Goal: Check status: Check status

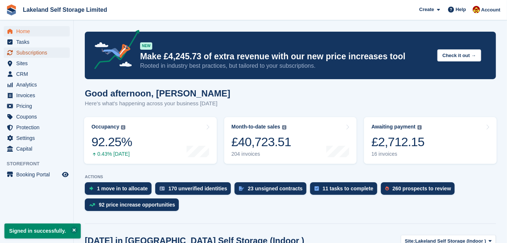
click at [34, 51] on span "Subscriptions" at bounding box center [38, 53] width 44 height 10
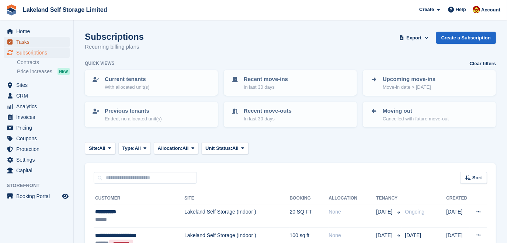
click at [28, 41] on span "Tasks" at bounding box center [38, 42] width 44 height 10
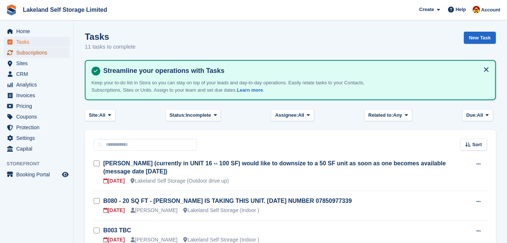
click at [31, 52] on span "Subscriptions" at bounding box center [38, 53] width 44 height 10
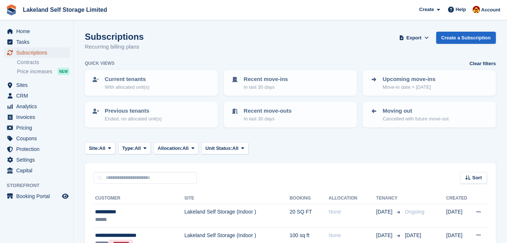
click at [43, 54] on span "Subscriptions" at bounding box center [38, 53] width 44 height 10
click at [25, 83] on span "Sites" at bounding box center [38, 85] width 44 height 10
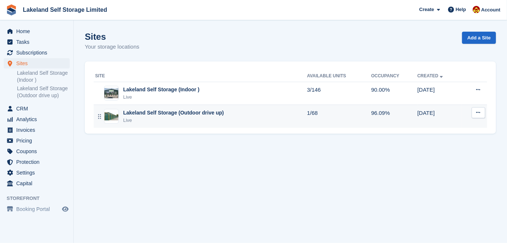
click at [172, 118] on div "Live" at bounding box center [173, 120] width 101 height 7
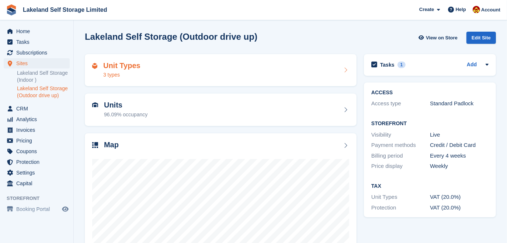
click at [134, 73] on div "3 types" at bounding box center [121, 75] width 37 height 8
click at [127, 78] on div "3 types" at bounding box center [121, 75] width 37 height 8
click at [33, 74] on link "Lakeland Self Storage (Indoor )" at bounding box center [43, 77] width 53 height 14
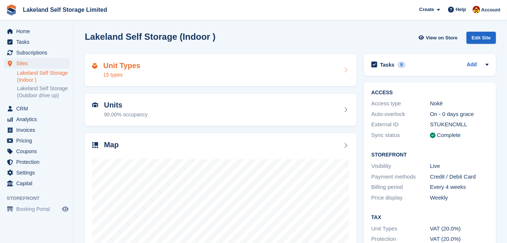
click at [125, 71] on div "15 types" at bounding box center [121, 75] width 37 height 8
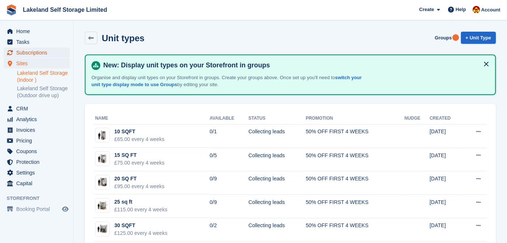
click at [39, 53] on span "Subscriptions" at bounding box center [38, 53] width 44 height 10
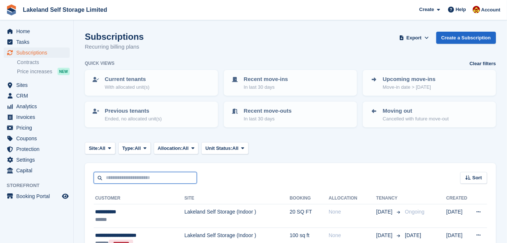
click at [118, 179] on input "text" at bounding box center [145, 178] width 103 height 12
type input "*********"
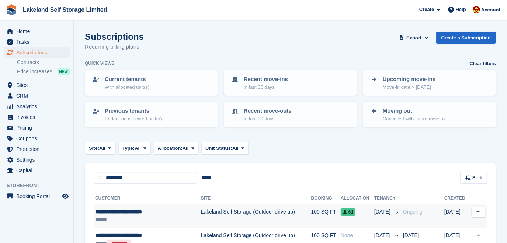
click at [202, 210] on td "Lakeland Self Storage (Outdoor drive up)" at bounding box center [256, 216] width 110 height 24
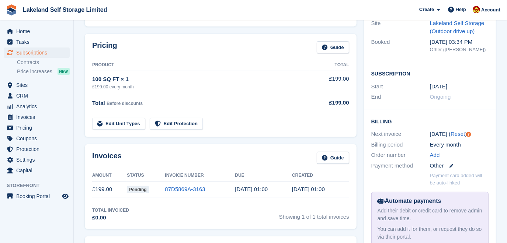
scroll to position [100, 0]
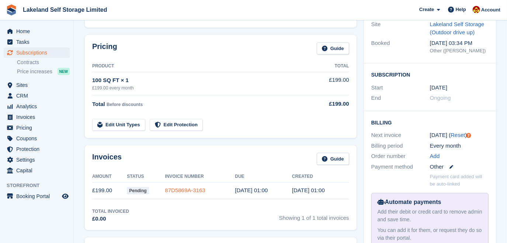
click at [188, 190] on link "87D5869A-3163" at bounding box center [185, 190] width 40 height 6
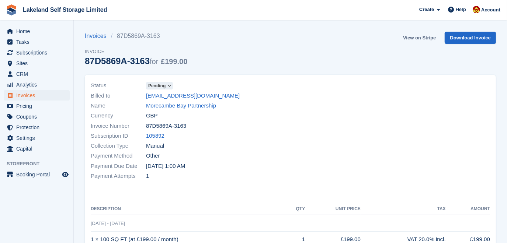
click at [427, 37] on link "View on Stripe" at bounding box center [419, 38] width 39 height 12
